Goal: Task Accomplishment & Management: Use online tool/utility

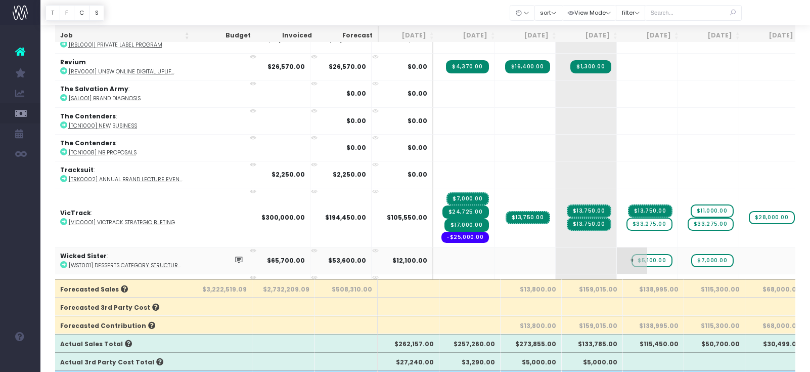
scroll to position [2106, 1]
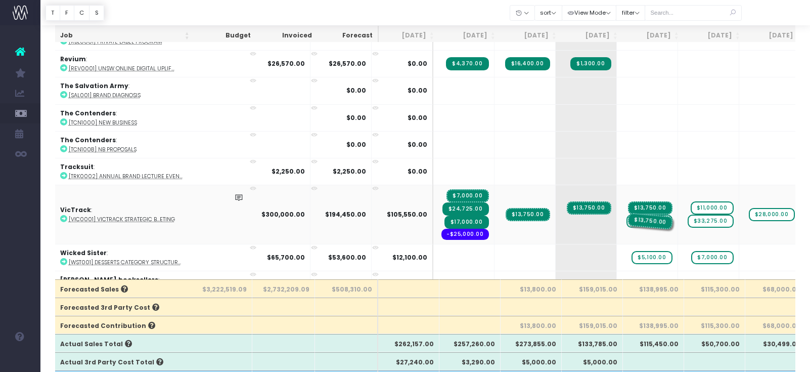
drag, startPoint x: 549, startPoint y: 213, endPoint x: 602, endPoint y: 231, distance: 56.5
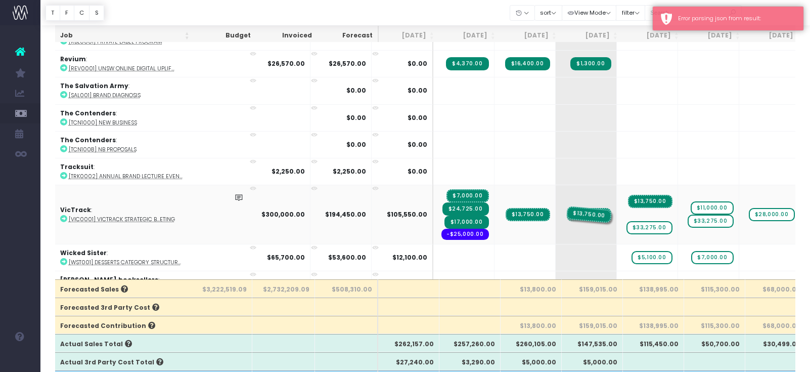
drag, startPoint x: 599, startPoint y: 212, endPoint x: 562, endPoint y: 221, distance: 37.9
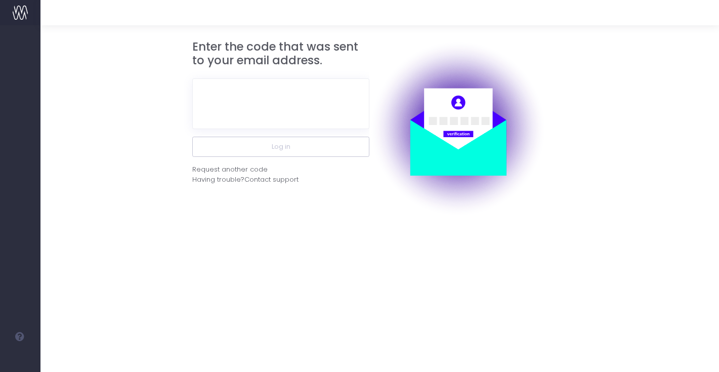
click at [273, 82] on input "text" at bounding box center [280, 103] width 177 height 51
click at [274, 108] on input "text" at bounding box center [280, 103] width 177 height 51
paste input "928646"
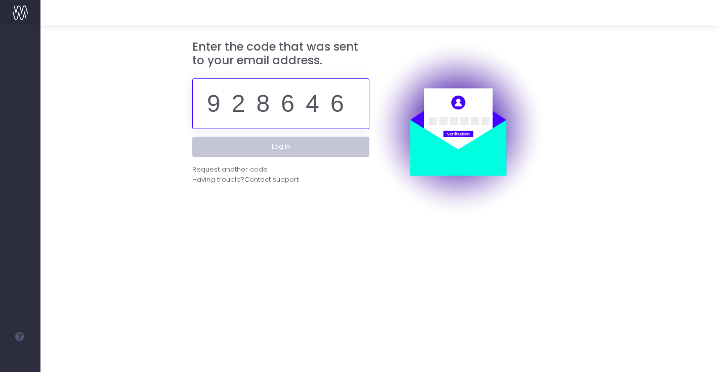
type input "928646"
click at [263, 153] on button "Log in" at bounding box center [280, 147] width 177 height 20
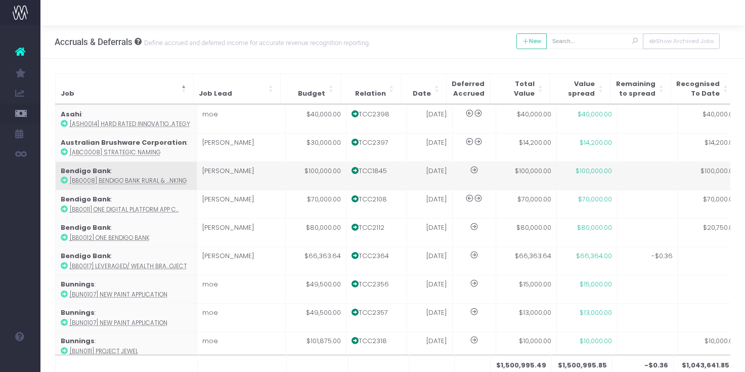
scroll to position [286, 0]
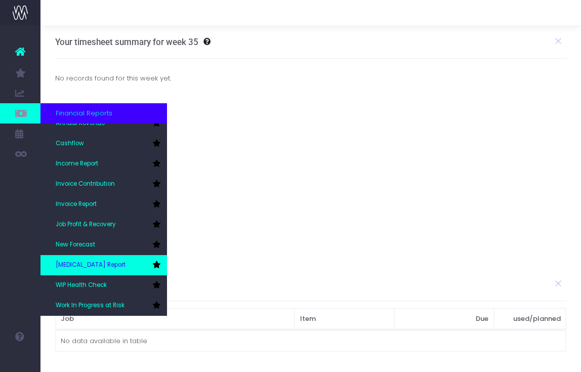
scroll to position [30, 0]
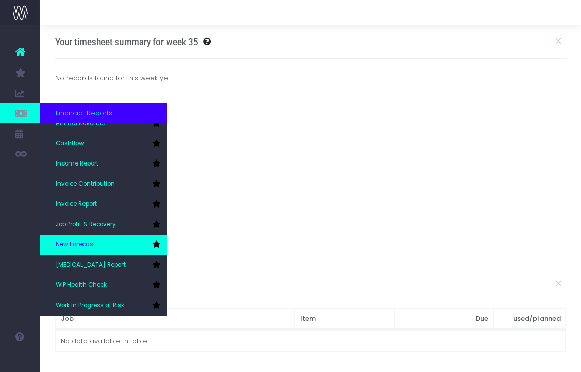
click at [103, 245] on link "New Forecast" at bounding box center [103, 245] width 126 height 20
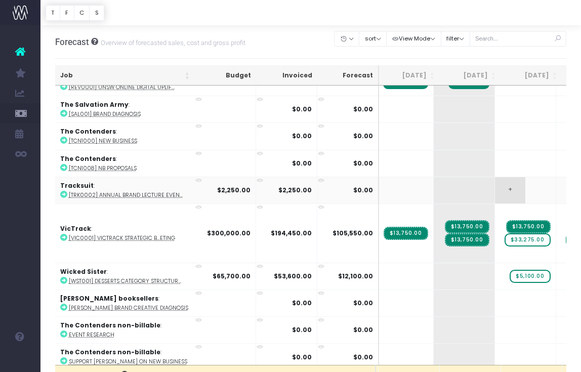
scroll to position [0, 133]
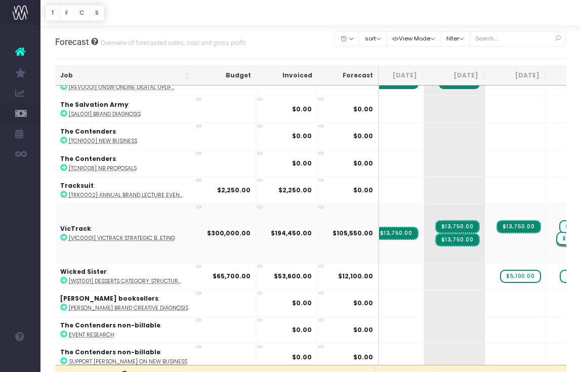
drag, startPoint x: 466, startPoint y: 235, endPoint x: 512, endPoint y: 250, distance: 48.5
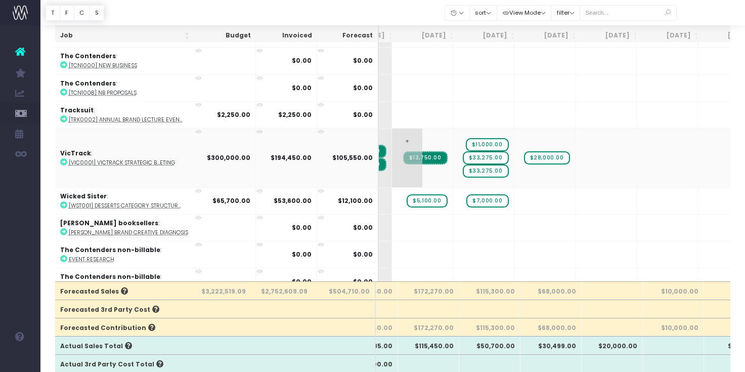
scroll to position [0, 226]
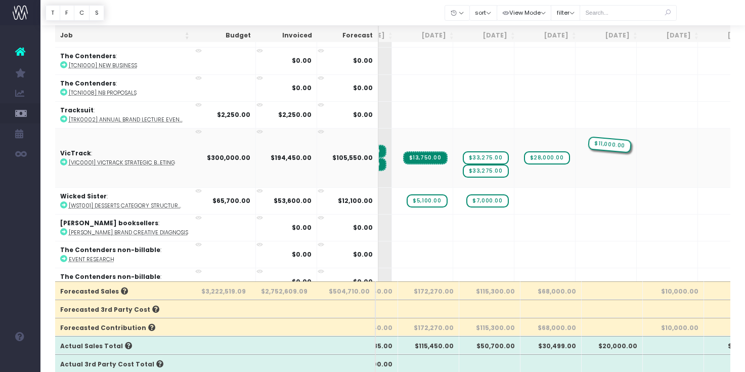
drag, startPoint x: 432, startPoint y: 137, endPoint x: 546, endPoint y: 148, distance: 113.8
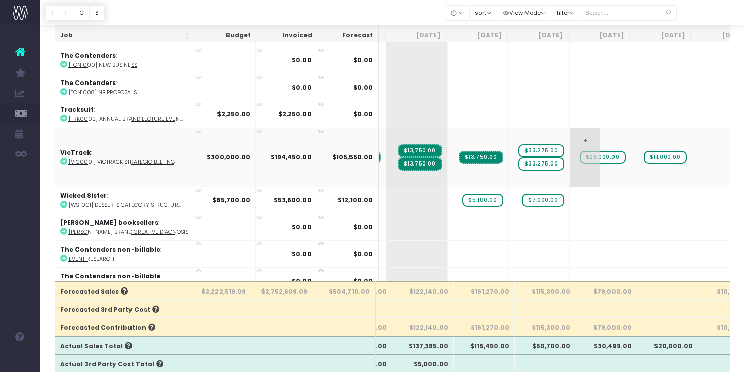
scroll to position [0, 170]
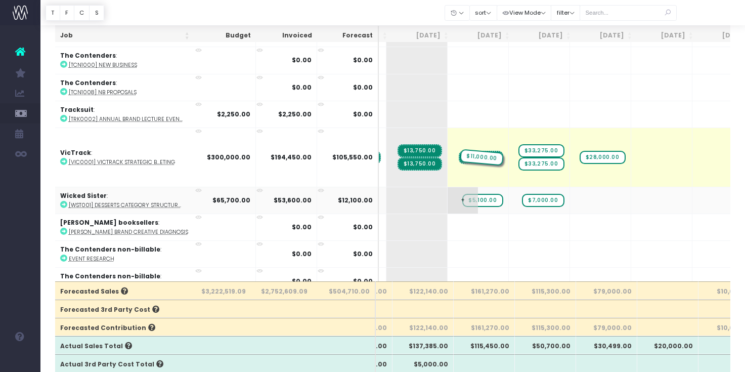
drag, startPoint x: 614, startPoint y: 150, endPoint x: 414, endPoint y: 193, distance: 204.9
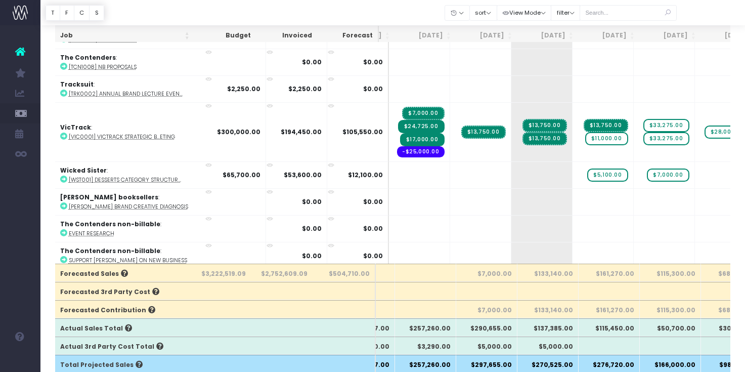
scroll to position [101, 0]
